Goal: Communication & Community: Participate in discussion

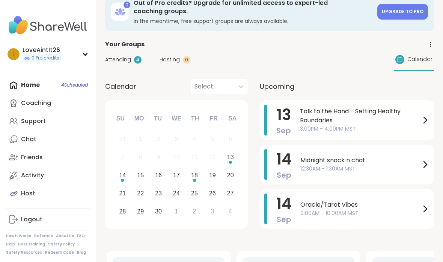
click at [31, 89] on div "Home 4 Scheduled Coaching Support Chat Friends Activity Host" at bounding box center [48, 139] width 84 height 126
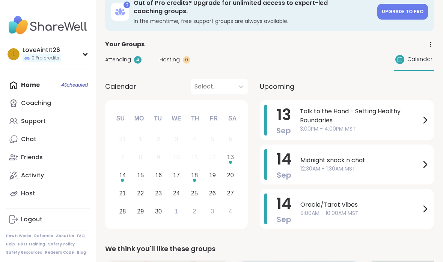
click at [323, 124] on span "Talk to the Hand - Setting Healthy Boundaries" at bounding box center [360, 116] width 121 height 18
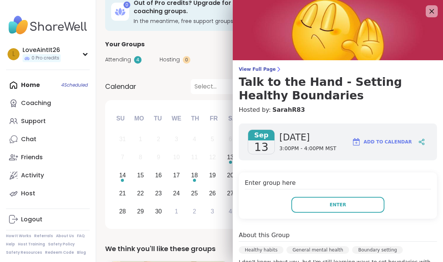
click at [355, 210] on button "Enter" at bounding box center [338, 205] width 93 height 16
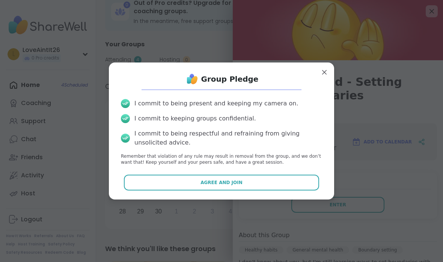
click at [265, 182] on button "Agree and Join" at bounding box center [222, 182] width 196 height 16
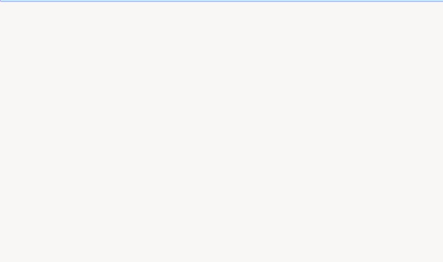
scroll to position [14, 0]
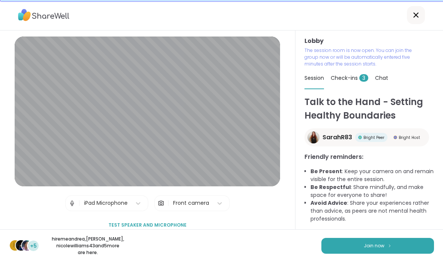
click at [419, 238] on button "Join now" at bounding box center [378, 246] width 113 height 16
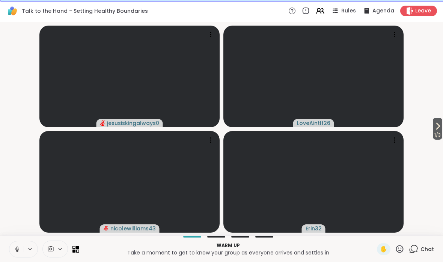
scroll to position [14, 2]
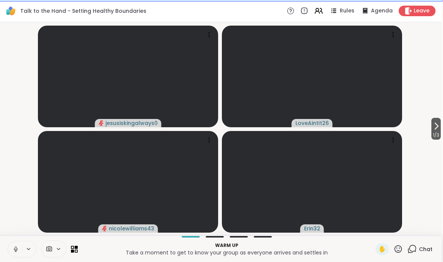
click at [17, 249] on icon at bounding box center [15, 248] width 7 height 7
click at [18, 245] on icon at bounding box center [15, 248] width 7 height 7
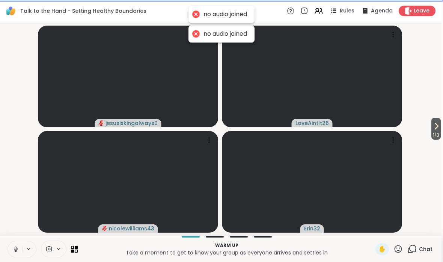
click at [17, 248] on icon at bounding box center [16, 247] width 2 height 3
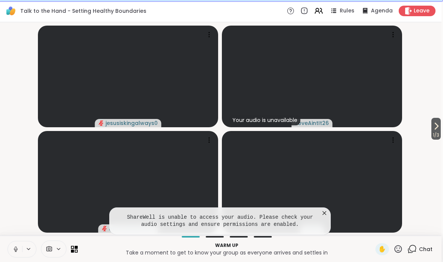
click at [11, 245] on button at bounding box center [15, 249] width 14 height 16
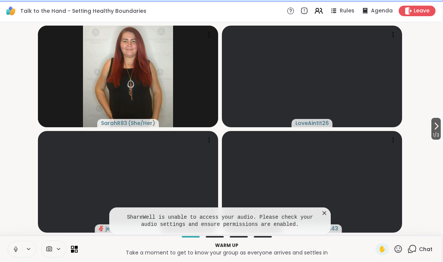
click at [15, 248] on icon at bounding box center [16, 247] width 2 height 3
click at [12, 249] on button at bounding box center [15, 249] width 14 height 16
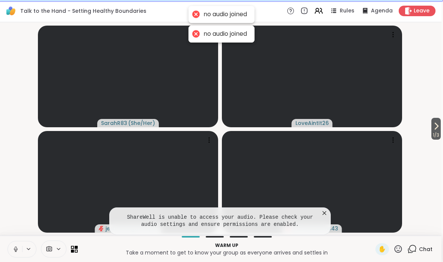
click at [12, 251] on button at bounding box center [15, 249] width 14 height 16
click at [325, 214] on icon at bounding box center [325, 213] width 8 height 8
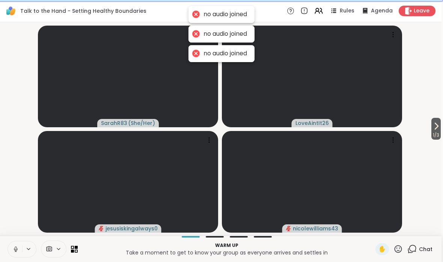
click at [16, 249] on icon at bounding box center [16, 247] width 2 height 3
click at [11, 247] on button at bounding box center [15, 249] width 14 height 16
click at [14, 242] on button at bounding box center [15, 249] width 14 height 16
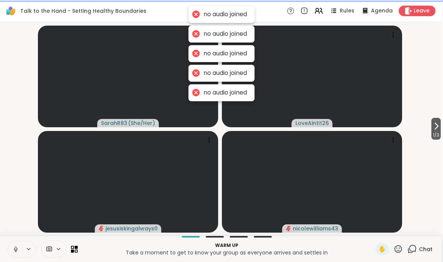
click at [14, 242] on button at bounding box center [15, 249] width 14 height 16
click at [12, 249] on icon at bounding box center [15, 248] width 7 height 7
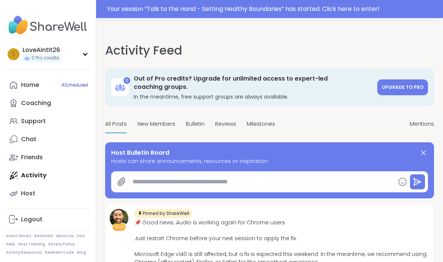
click at [33, 82] on div "Home 4 Scheduled" at bounding box center [30, 85] width 18 height 8
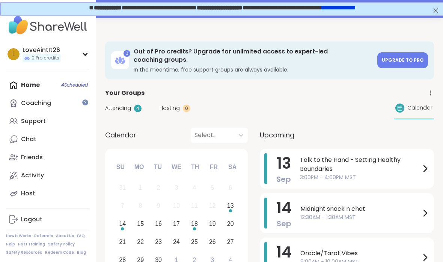
click at [354, 153] on div "Talk to the Hand - Setting Healthy Boundaries 3:00PM - 4:00PM MST" at bounding box center [365, 168] width 130 height 31
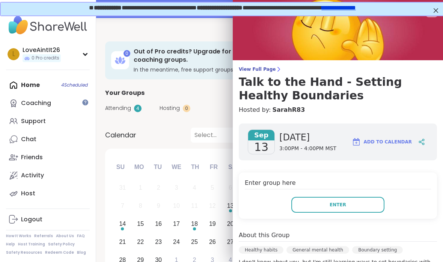
click at [350, 202] on button "Enter" at bounding box center [338, 205] width 93 height 16
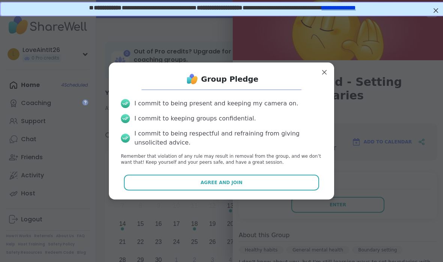
click at [278, 189] on button "Agree and Join" at bounding box center [222, 182] width 196 height 16
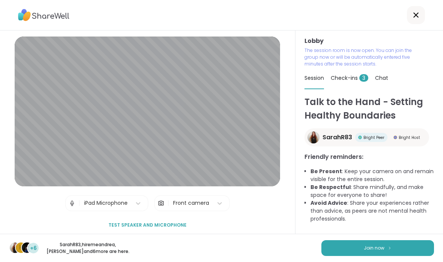
click at [374, 250] on span "Join now" at bounding box center [374, 247] width 21 height 7
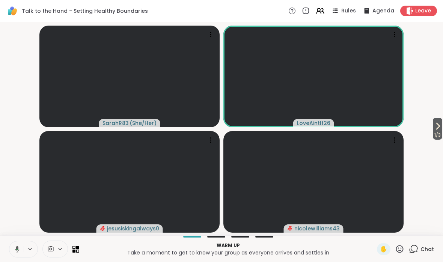
click at [21, 248] on button at bounding box center [15, 249] width 15 height 16
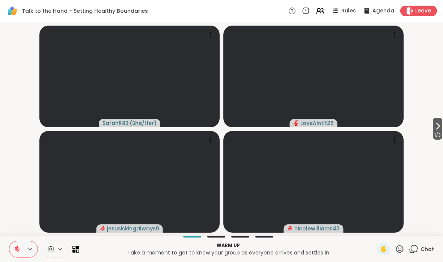
click at [440, 132] on span "1 / 3" at bounding box center [437, 134] width 9 height 9
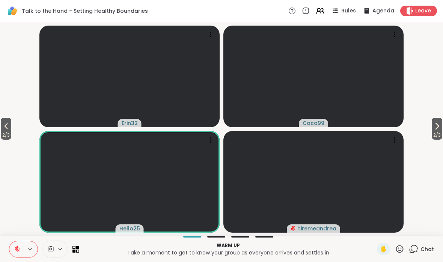
click at [437, 135] on span "2 / 3" at bounding box center [437, 134] width 11 height 9
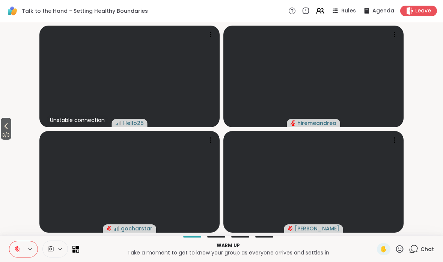
click at [7, 130] on icon at bounding box center [6, 125] width 9 height 9
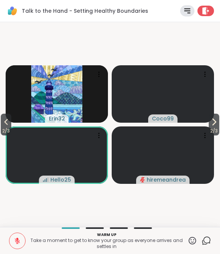
click at [2, 120] on button "2 / 3" at bounding box center [6, 125] width 11 height 22
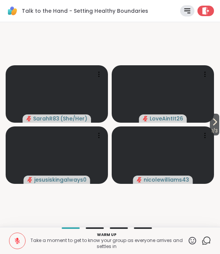
click at [214, 129] on span "1 / 3" at bounding box center [214, 131] width 9 height 9
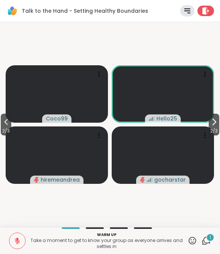
click at [202, 240] on icon at bounding box center [205, 240] width 9 height 9
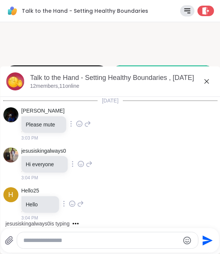
click at [210, 79] on icon at bounding box center [206, 81] width 9 height 9
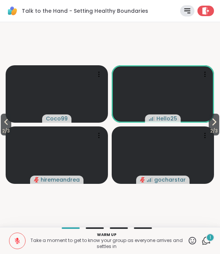
click at [5, 121] on icon at bounding box center [6, 122] width 9 height 9
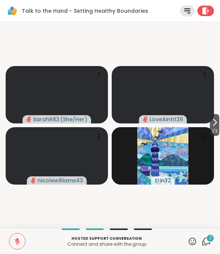
click at [185, 11] on icon at bounding box center [188, 11] width 6 height 4
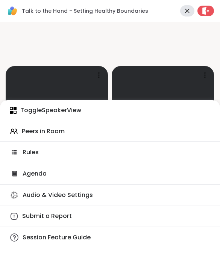
click at [16, 173] on icon at bounding box center [14, 174] width 5 height 6
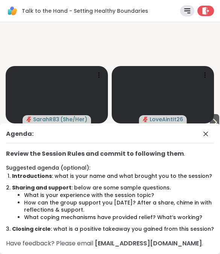
click at [205, 131] on icon at bounding box center [205, 134] width 9 height 9
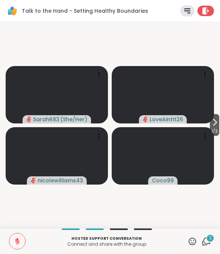
click at [206, 243] on icon at bounding box center [205, 241] width 9 height 9
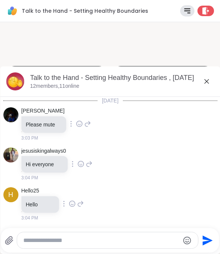
click at [208, 78] on icon at bounding box center [206, 81] width 9 height 9
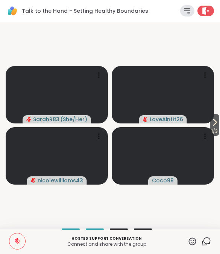
click at [189, 9] on icon at bounding box center [188, 11] width 6 height 4
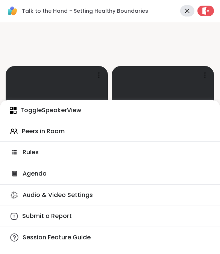
click at [188, 12] on icon at bounding box center [187, 11] width 8 height 8
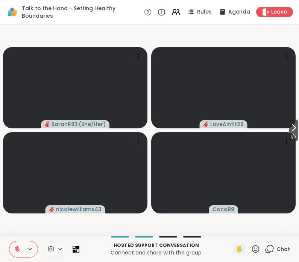
click at [84, 249] on p "Connect and share with the group" at bounding box center [156, 252] width 144 height 8
click at [82, 248] on div "Hosted support conversation Connect and share with the group ✋ Chat" at bounding box center [149, 248] width 299 height 26
click at [78, 250] on icon at bounding box center [77, 250] width 3 height 3
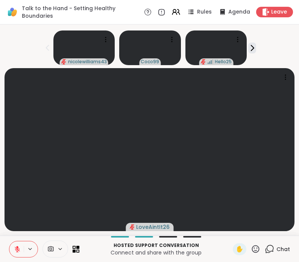
click at [250, 59] on div "nicolewilliams43 Coco99 Hello25" at bounding box center [150, 46] width 290 height 38
click at [259, 41] on div "nicolewilliams43 Coco99 Hello25" at bounding box center [150, 46] width 290 height 38
click at [258, 41] on div "nicolewilliams43 Coco99 Hello25" at bounding box center [150, 46] width 290 height 38
click at [50, 54] on div "nicolewilliams43 Coco99 Hello25" at bounding box center [150, 46] width 290 height 38
click at [259, 46] on div "nicolewilliams43 Coco99 Hello25" at bounding box center [150, 46] width 290 height 38
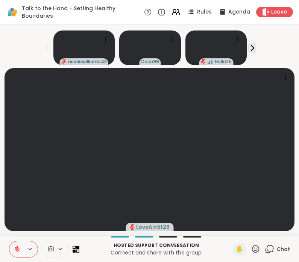
click at [259, 46] on div "nicolewilliams43 Coco99 Hello25" at bounding box center [150, 46] width 290 height 38
click at [255, 48] on icon at bounding box center [252, 48] width 8 height 8
click at [254, 52] on button at bounding box center [252, 47] width 8 height 11
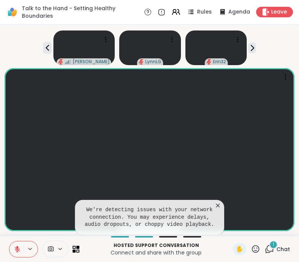
click at [218, 201] on icon at bounding box center [218, 205] width 8 height 8
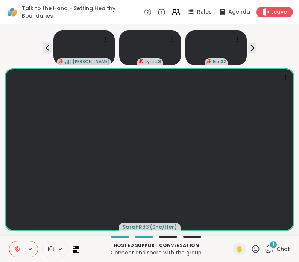
click at [276, 249] on div "1 Chat" at bounding box center [277, 249] width 25 height 12
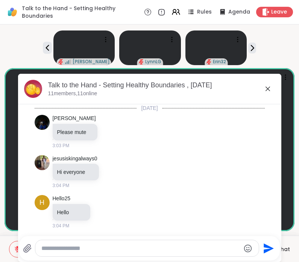
scroll to position [145, 0]
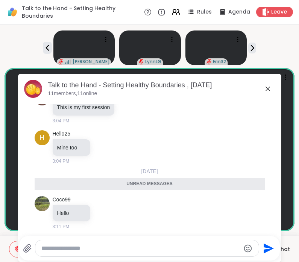
click at [272, 89] on icon at bounding box center [267, 88] width 9 height 9
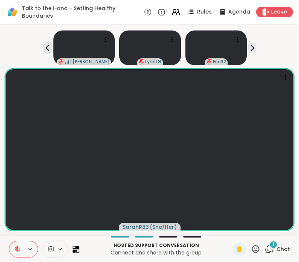
click at [288, 259] on div "Hosted support conversation Connect and share with the group ✋ 1 Chat" at bounding box center [149, 248] width 299 height 26
click at [269, 249] on icon at bounding box center [269, 248] width 9 height 9
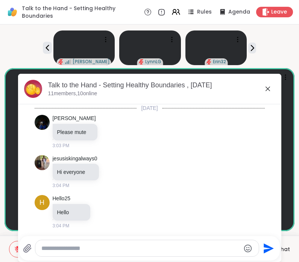
scroll to position [185, 0]
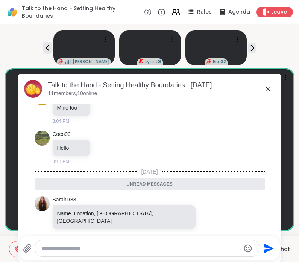
click at [176, 244] on textarea "Type your message" at bounding box center [140, 248] width 199 height 8
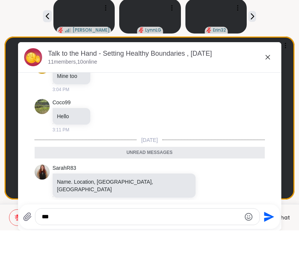
type textarea "***"
click at [261, 233] on div at bounding box center [151, 235] width 260 height 5
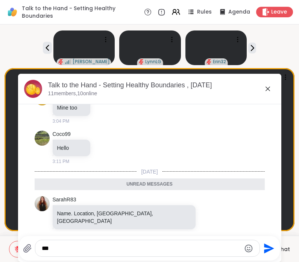
click at [263, 242] on icon "Send" at bounding box center [268, 248] width 12 height 12
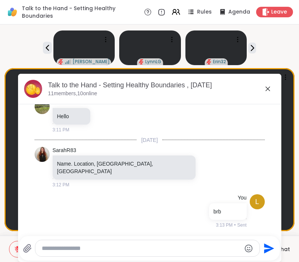
scroll to position [207, 0]
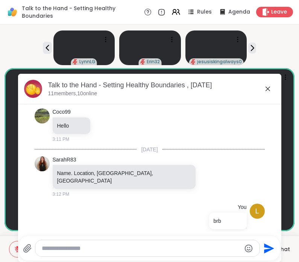
click at [269, 89] on icon at bounding box center [267, 88] width 9 height 9
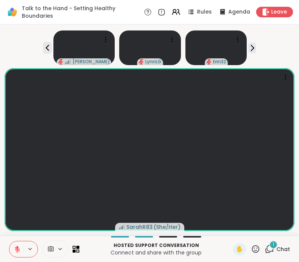
click at [274, 254] on div "1 Chat" at bounding box center [277, 249] width 25 height 12
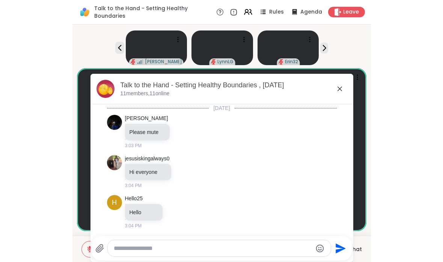
scroll to position [264, 0]
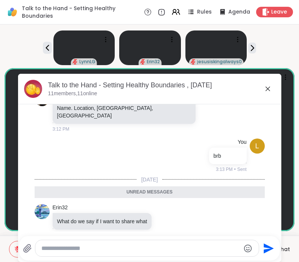
click at [271, 89] on icon at bounding box center [267, 88] width 9 height 9
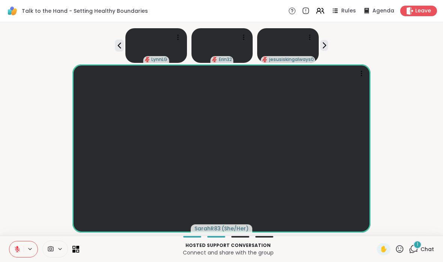
click at [320, 45] on div "LynnLG Erin32 jesusiskingalways0" at bounding box center [222, 44] width 434 height 38
click at [324, 45] on icon at bounding box center [325, 45] width 8 height 8
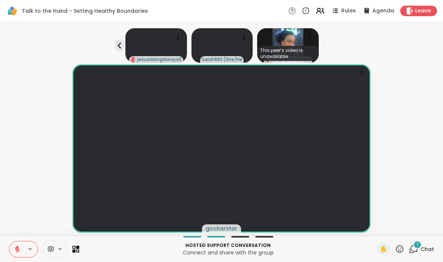
scroll to position [5, 0]
click at [18, 251] on icon at bounding box center [17, 248] width 7 height 7
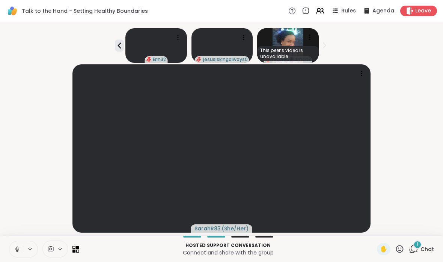
click at [419, 251] on div "1 Chat" at bounding box center [421, 249] width 25 height 12
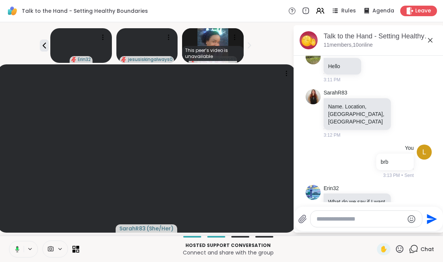
scroll to position [219, 0]
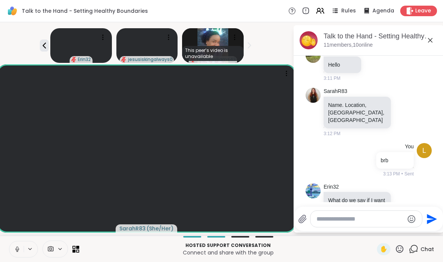
click at [12, 251] on button at bounding box center [16, 249] width 14 height 16
click at [58, 247] on icon at bounding box center [60, 248] width 6 height 6
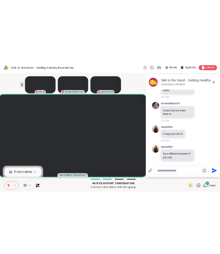
scroll to position [527, 0]
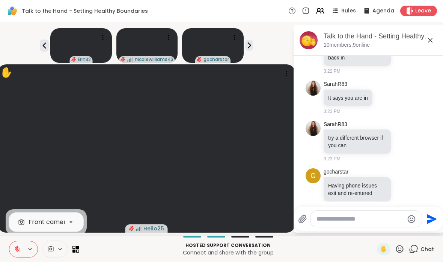
click at [28, 45] on div "Erin32 nicolewilliams43 gocharstar" at bounding box center [147, 44] width 284 height 38
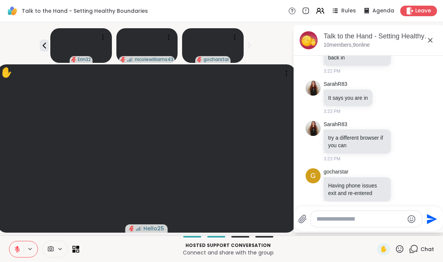
click at [11, 246] on button at bounding box center [16, 249] width 14 height 16
click at [16, 250] on icon at bounding box center [17, 248] width 4 height 6
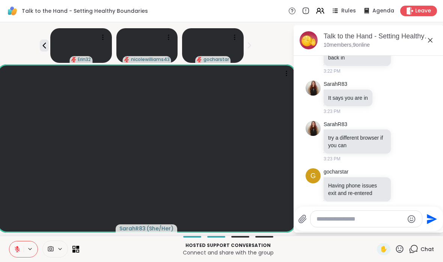
scroll to position [493, 0]
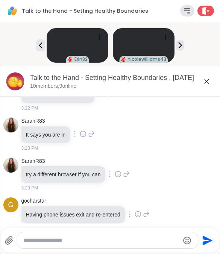
click at [206, 77] on icon at bounding box center [206, 81] width 9 height 9
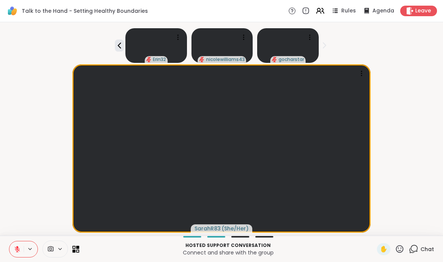
click at [415, 250] on icon at bounding box center [413, 248] width 9 height 9
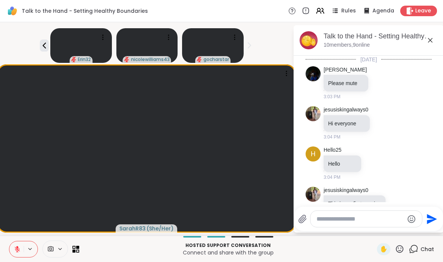
scroll to position [519, 0]
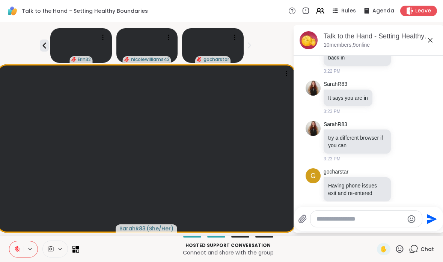
click at [379, 215] on textarea "Type your message" at bounding box center [361, 219] width 88 height 8
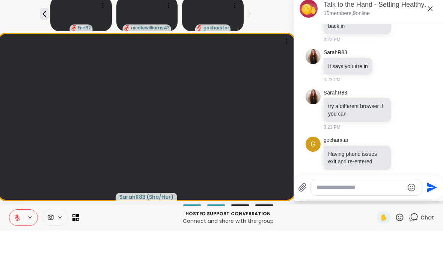
click at [362, 215] on textarea "Type your message" at bounding box center [361, 219] width 88 height 8
type textarea "*"
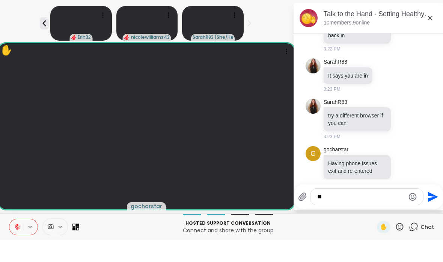
type textarea "*"
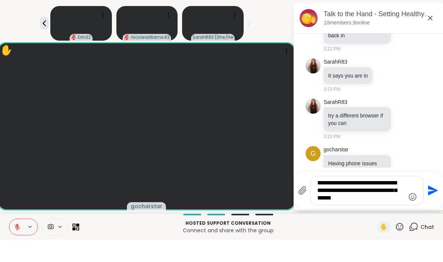
type textarea "**********"
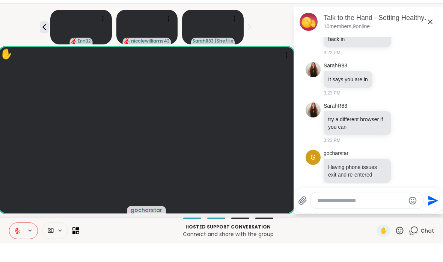
scroll to position [581, 0]
